Goal: Information Seeking & Learning: Check status

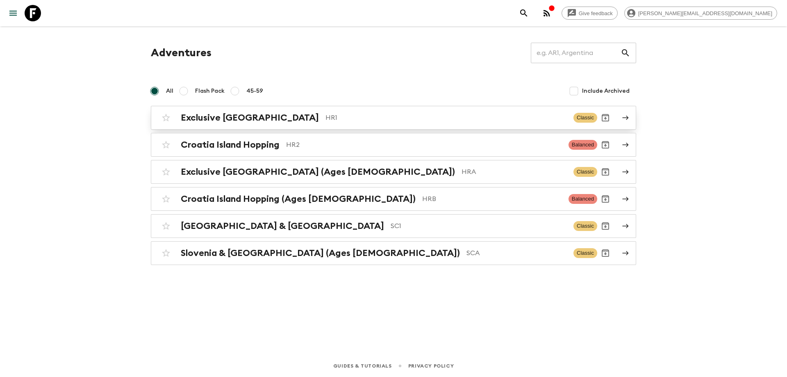
click at [363, 121] on p "HR1" at bounding box center [447, 118] width 242 height 10
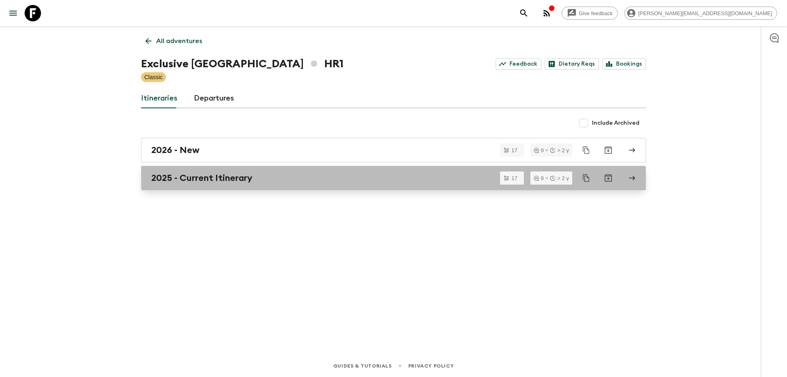
click at [223, 182] on h2 "2025 - Current Itinerary" at bounding box center [201, 178] width 101 height 11
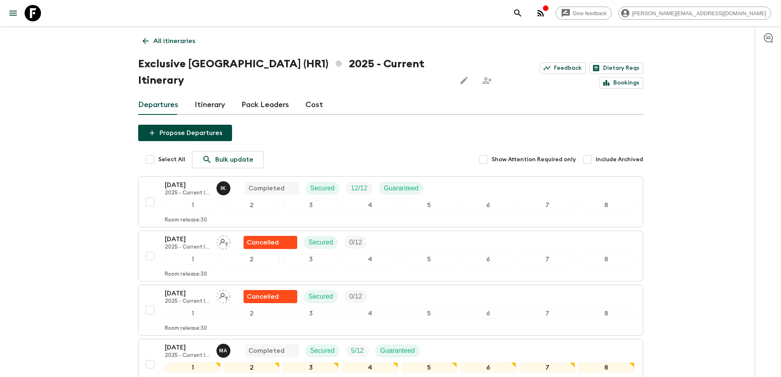
click at [149, 42] on icon at bounding box center [145, 40] width 9 height 9
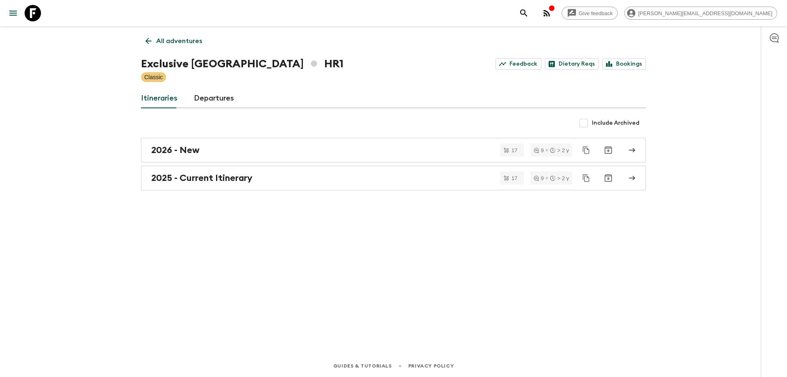
click at [179, 45] on p "All adventures" at bounding box center [179, 41] width 46 height 10
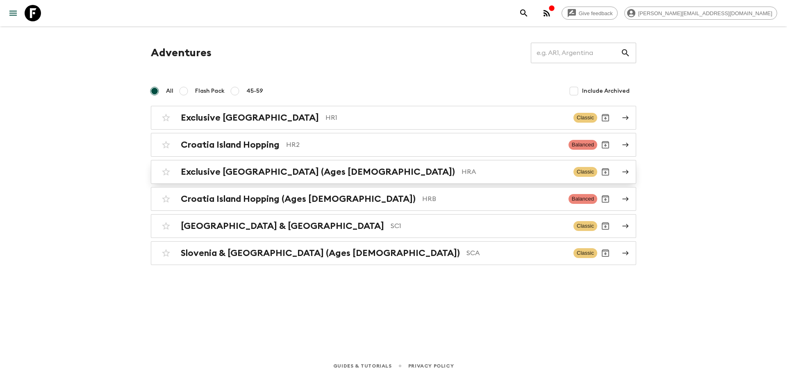
click at [462, 168] on p "HRA" at bounding box center [514, 172] width 105 height 10
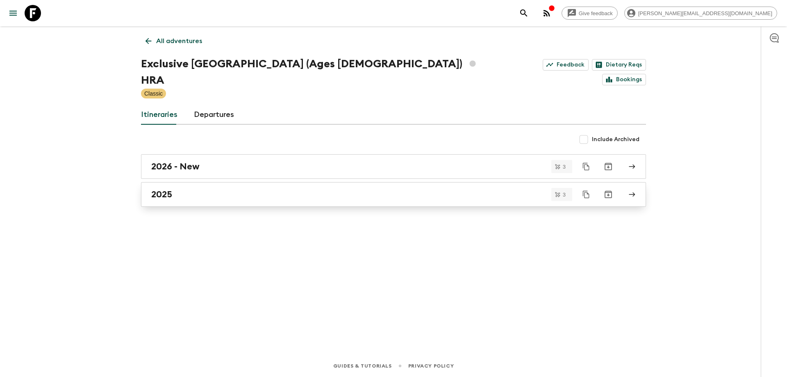
click at [191, 189] on div "2025" at bounding box center [385, 194] width 469 height 11
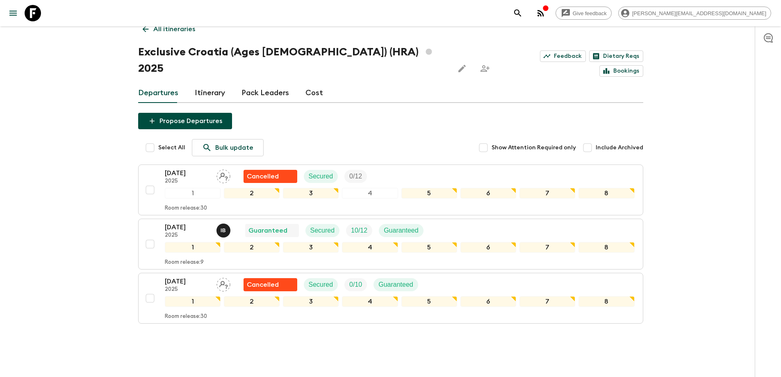
scroll to position [17, 0]
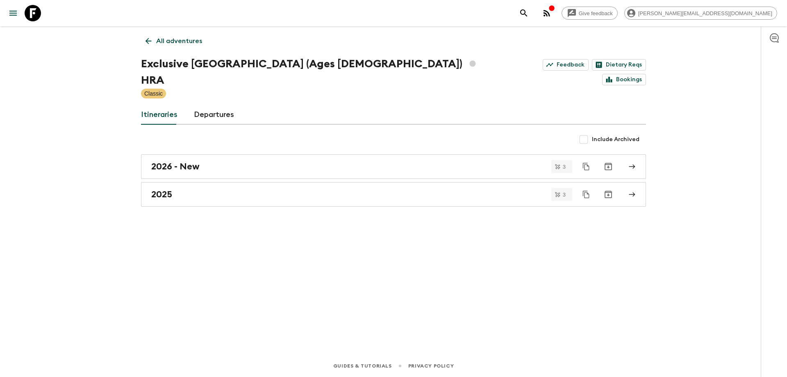
click at [173, 42] on p "All adventures" at bounding box center [179, 41] width 46 height 10
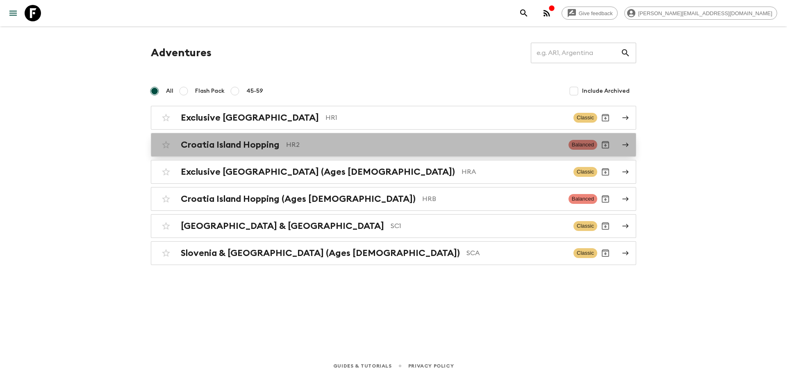
click at [331, 146] on p "HR2" at bounding box center [424, 145] width 276 height 10
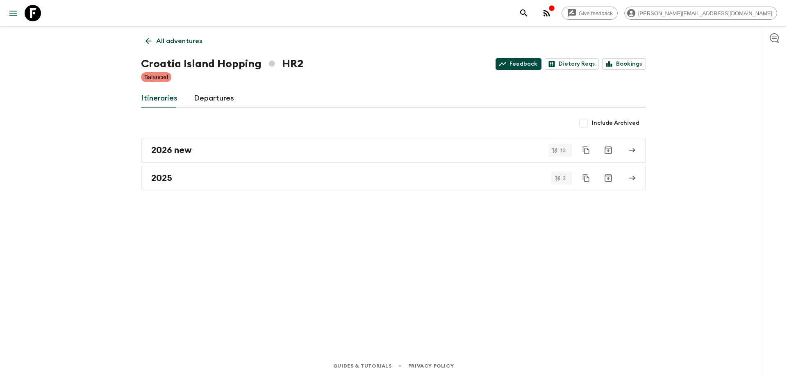
click at [532, 65] on link "Feedback" at bounding box center [519, 63] width 46 height 11
click at [167, 39] on p "All adventures" at bounding box center [179, 41] width 46 height 10
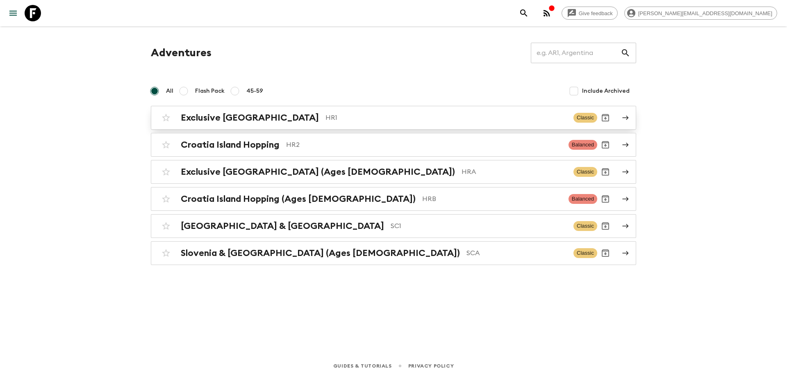
click at [308, 111] on div "Exclusive Croatia HR1 Classic" at bounding box center [378, 117] width 440 height 16
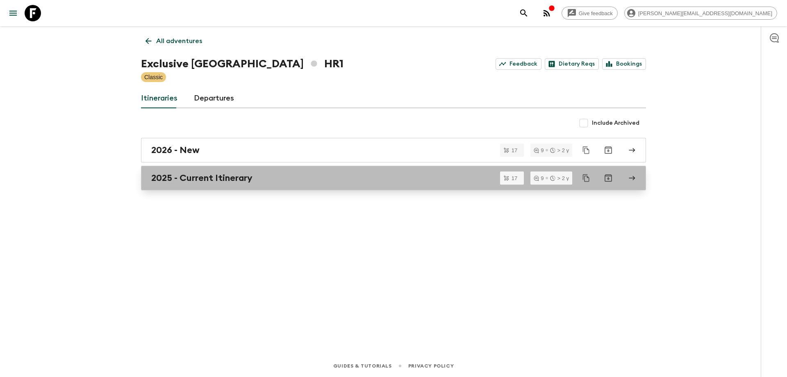
click at [289, 174] on div "2025 - Current Itinerary" at bounding box center [385, 178] width 469 height 11
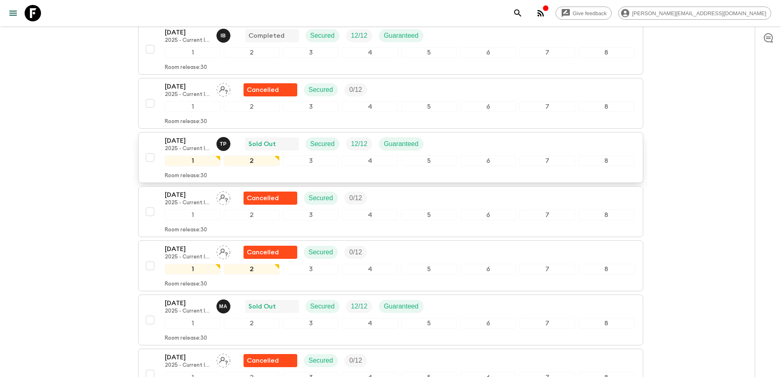
scroll to position [533, 0]
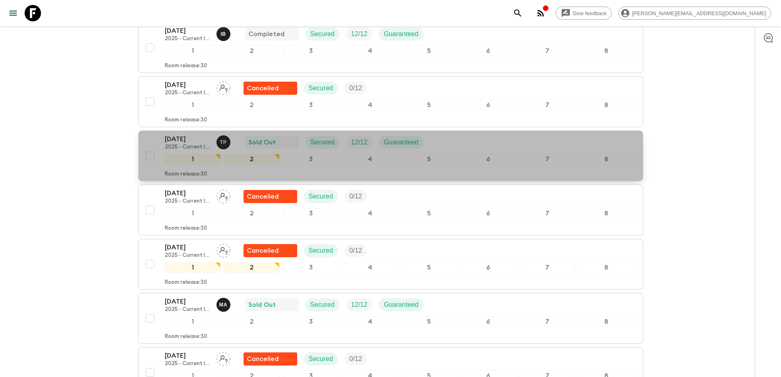
click at [467, 134] on div "[DATE] 2025 - Current Itinerary T P Sold Out Secured 12 / 12 Guaranteed" at bounding box center [400, 142] width 470 height 16
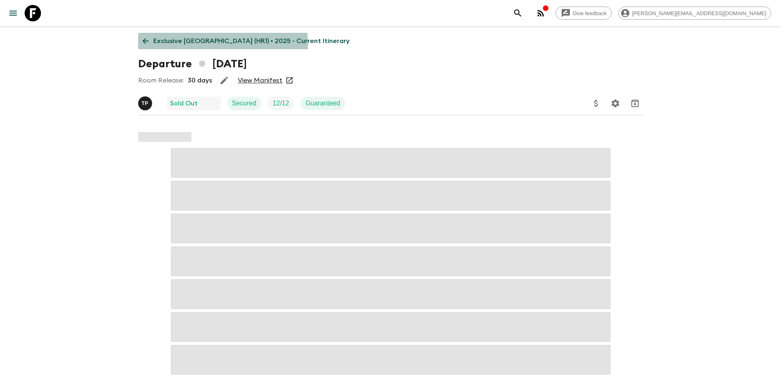
click at [143, 45] on icon at bounding box center [145, 40] width 9 height 9
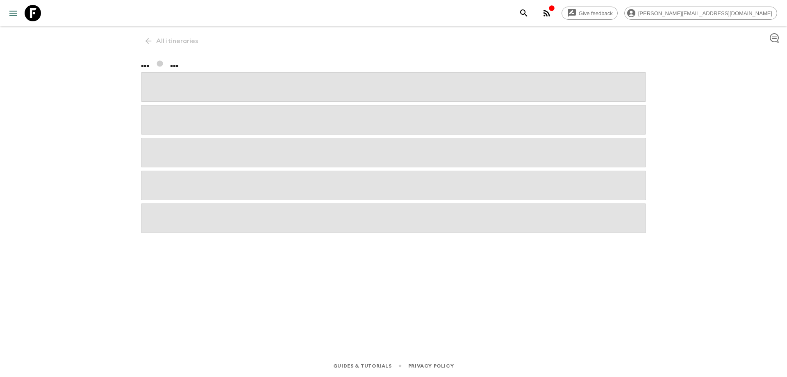
click at [150, 39] on div "All itineraries ... ..." at bounding box center [393, 179] width 525 height 306
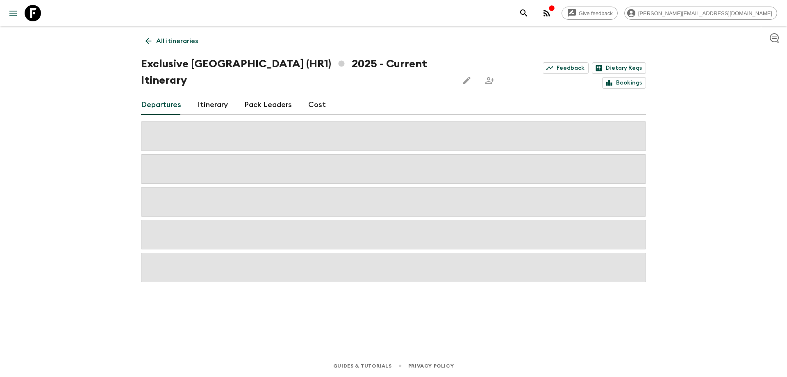
click at [162, 41] on p "All itineraries" at bounding box center [177, 41] width 42 height 10
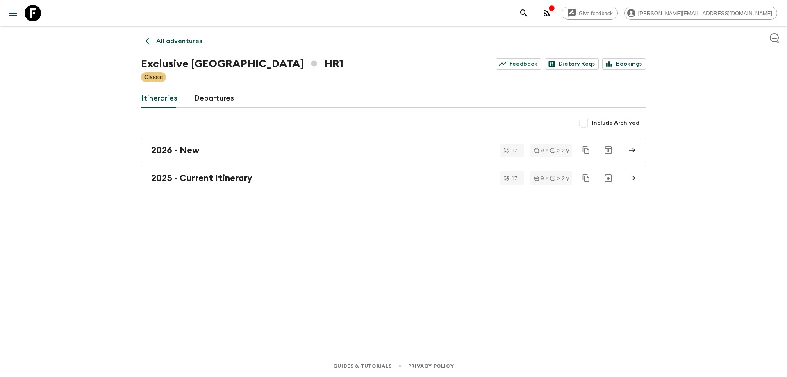
drag, startPoint x: 200, startPoint y: 36, endPoint x: 196, endPoint y: 36, distance: 4.5
click at [200, 36] on p "All adventures" at bounding box center [179, 41] width 46 height 10
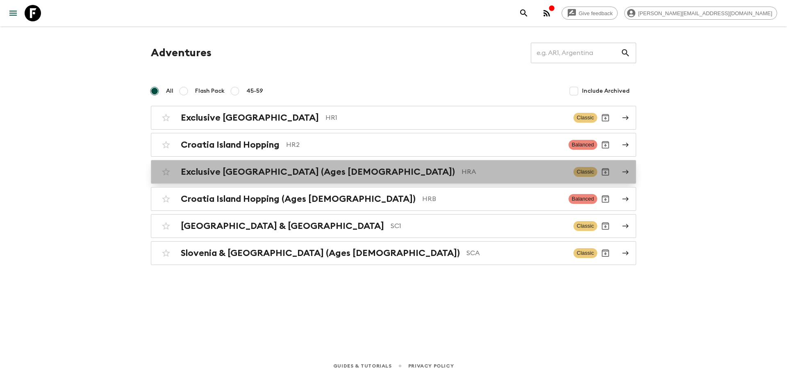
click at [462, 168] on p "HRA" at bounding box center [514, 172] width 105 height 10
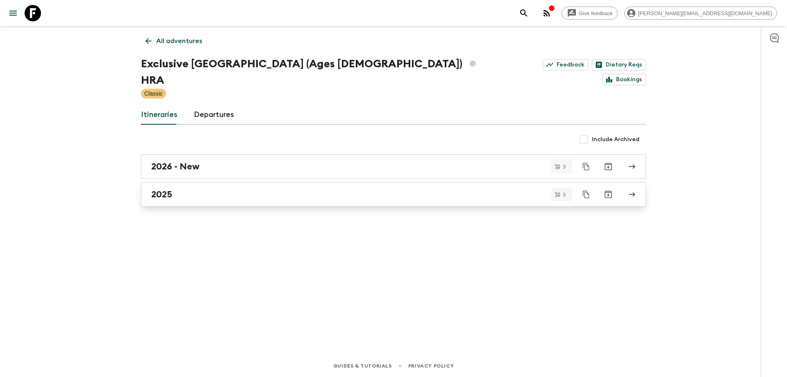
click at [247, 189] on div "2025" at bounding box center [385, 194] width 469 height 11
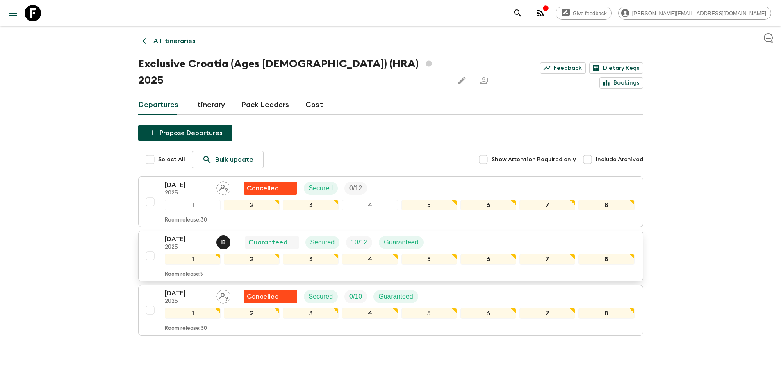
click at [608, 234] on div "[DATE] 2025 I B Guaranteed Secured 10 / 12 Guaranteed" at bounding box center [400, 242] width 470 height 16
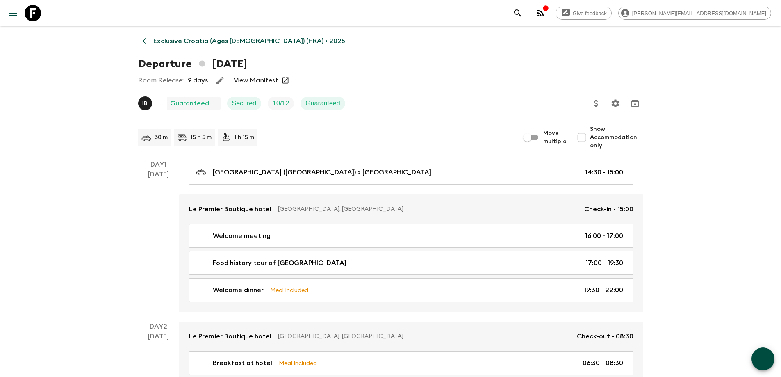
click at [244, 81] on link "View Manifest" at bounding box center [256, 80] width 45 height 8
click at [230, 40] on p "Exclusive Croatia (Ages [DEMOGRAPHIC_DATA]) (HRA) • 2025" at bounding box center [249, 41] width 192 height 10
